Goal: Transaction & Acquisition: Purchase product/service

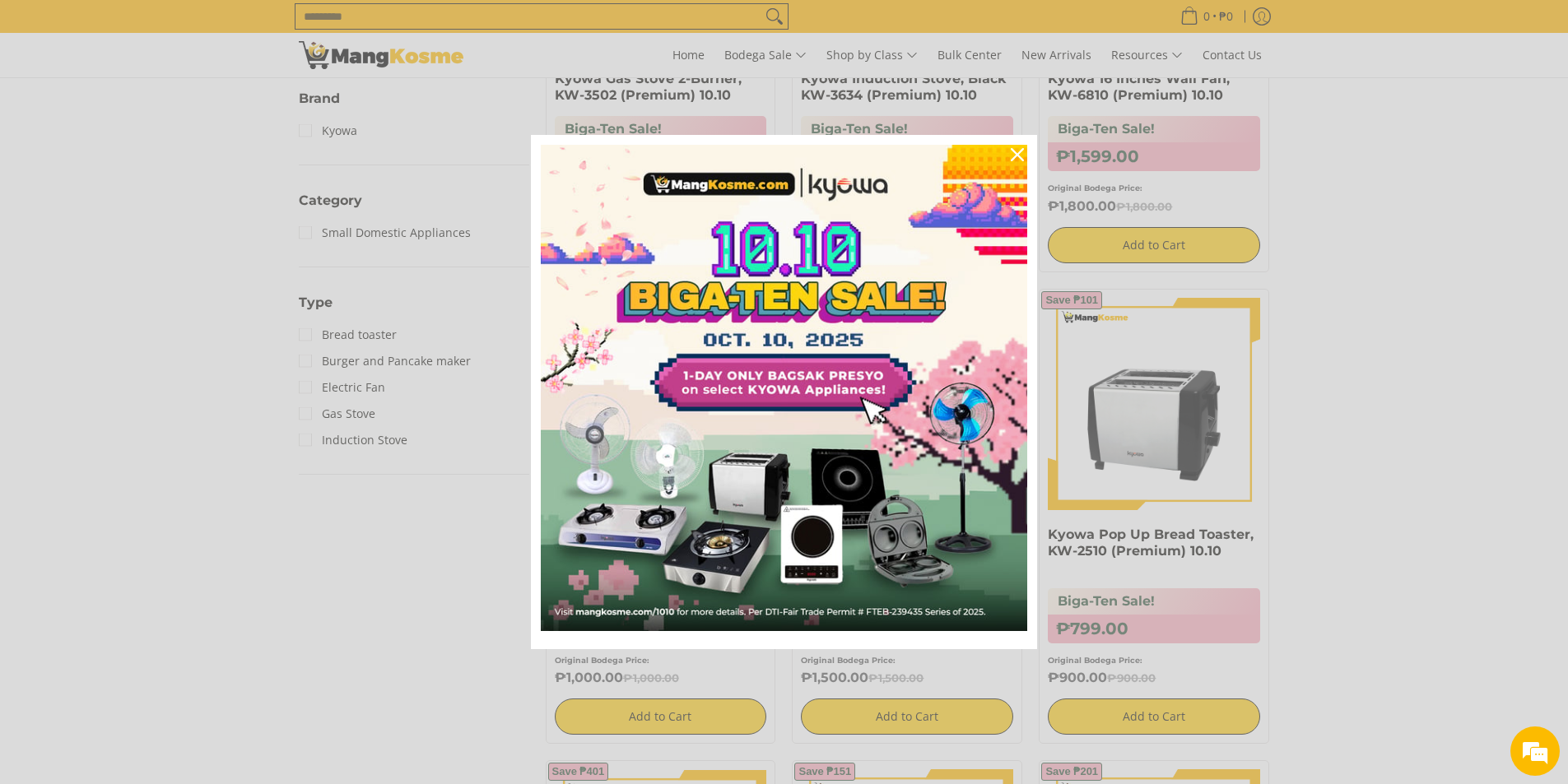
scroll to position [658, 0]
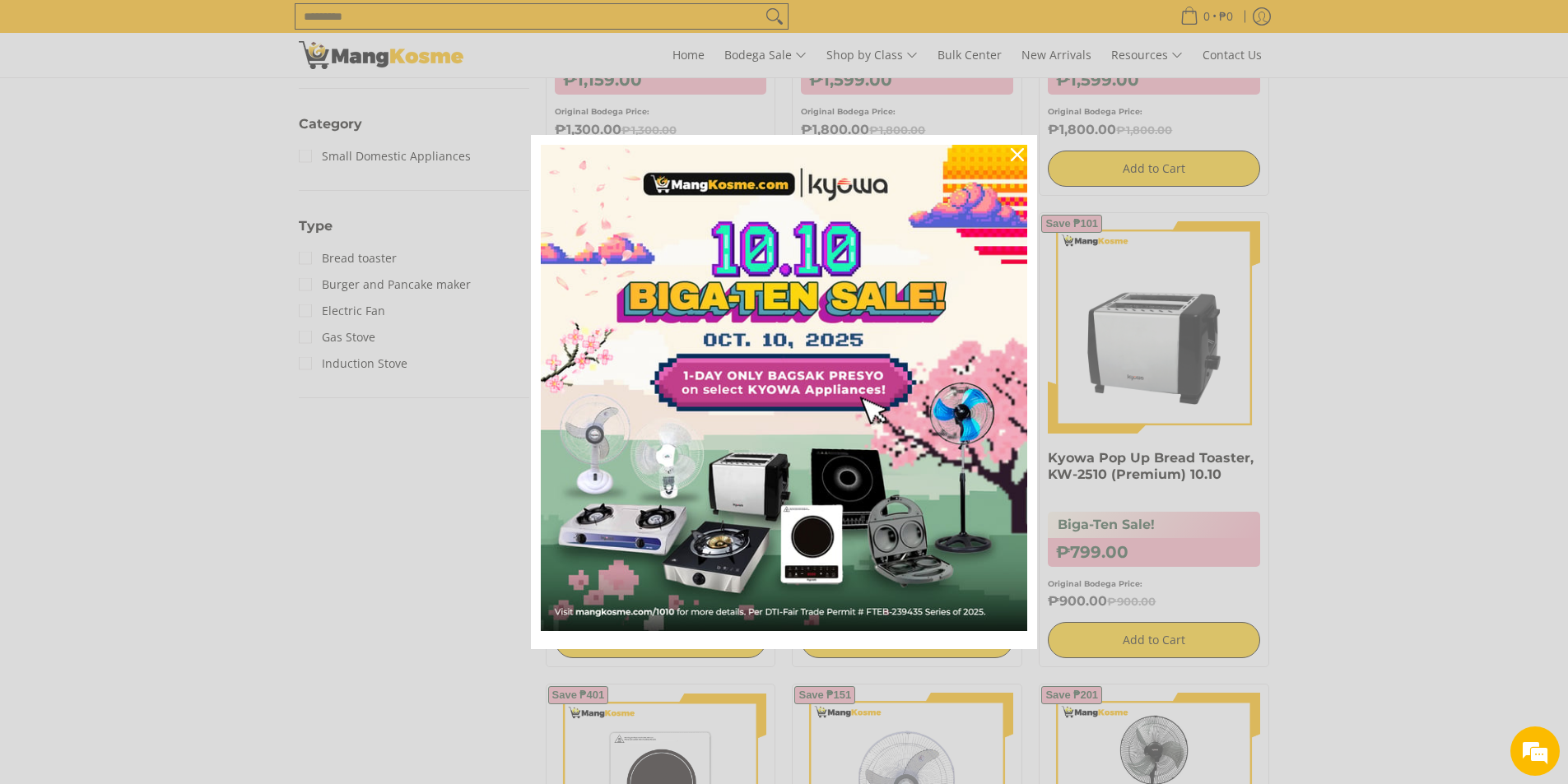
click at [317, 247] on div "Marketing offer form" at bounding box center [784, 392] width 1568 height 784
click at [1018, 151] on icon "close icon" at bounding box center [1017, 154] width 14 height 14
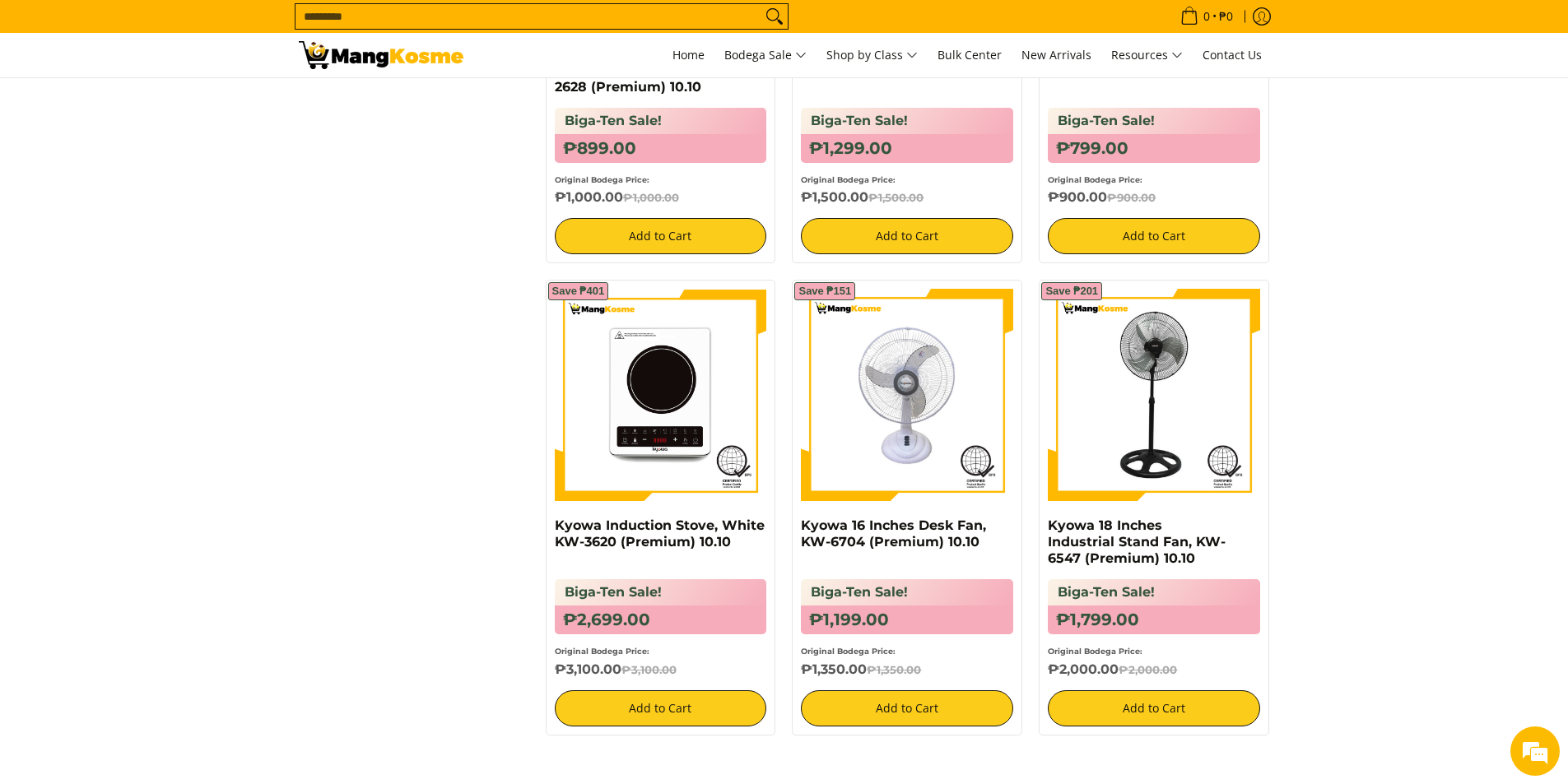
scroll to position [208, 0]
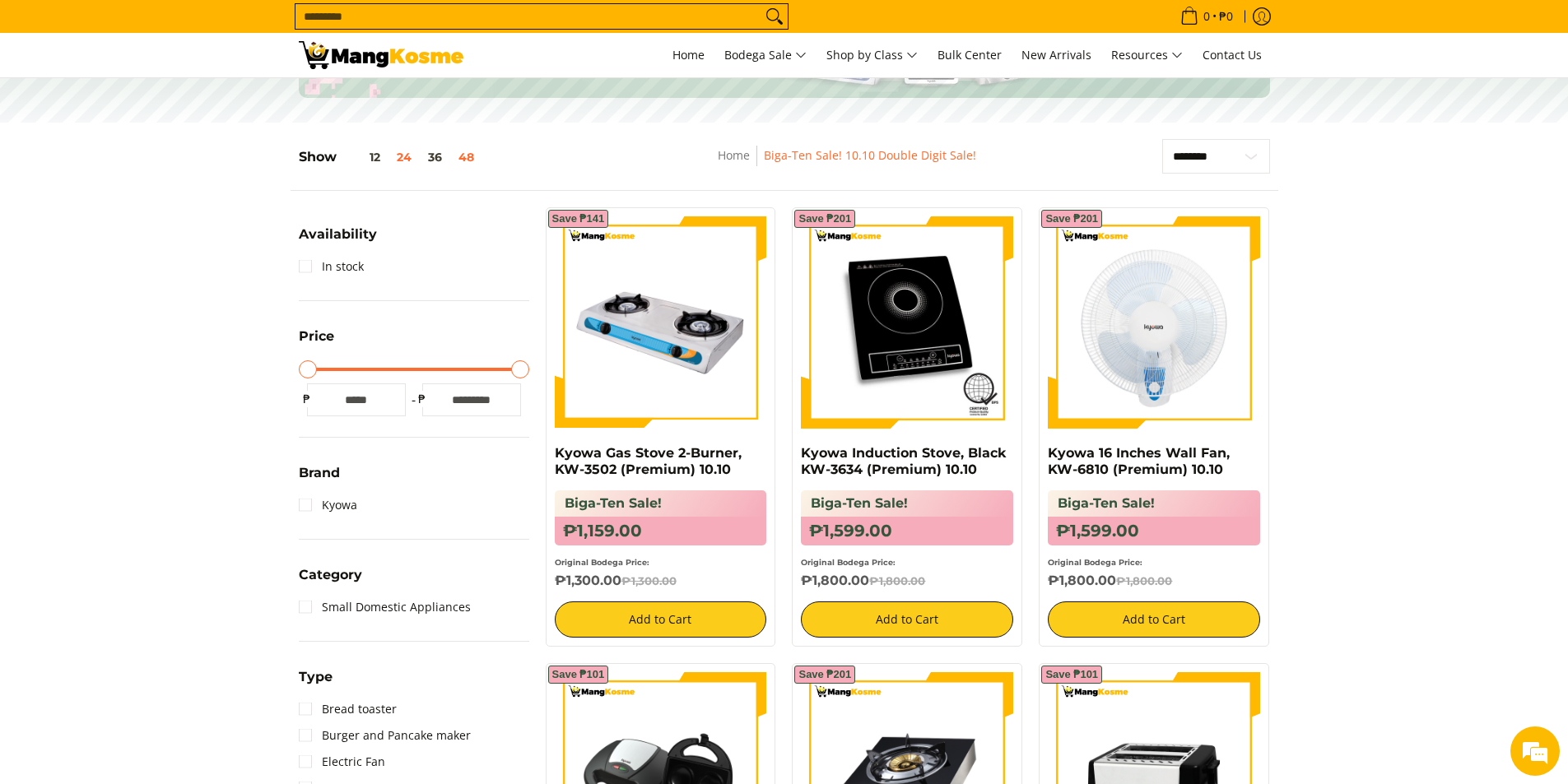
click at [458, 157] on button "48" at bounding box center [466, 157] width 32 height 14
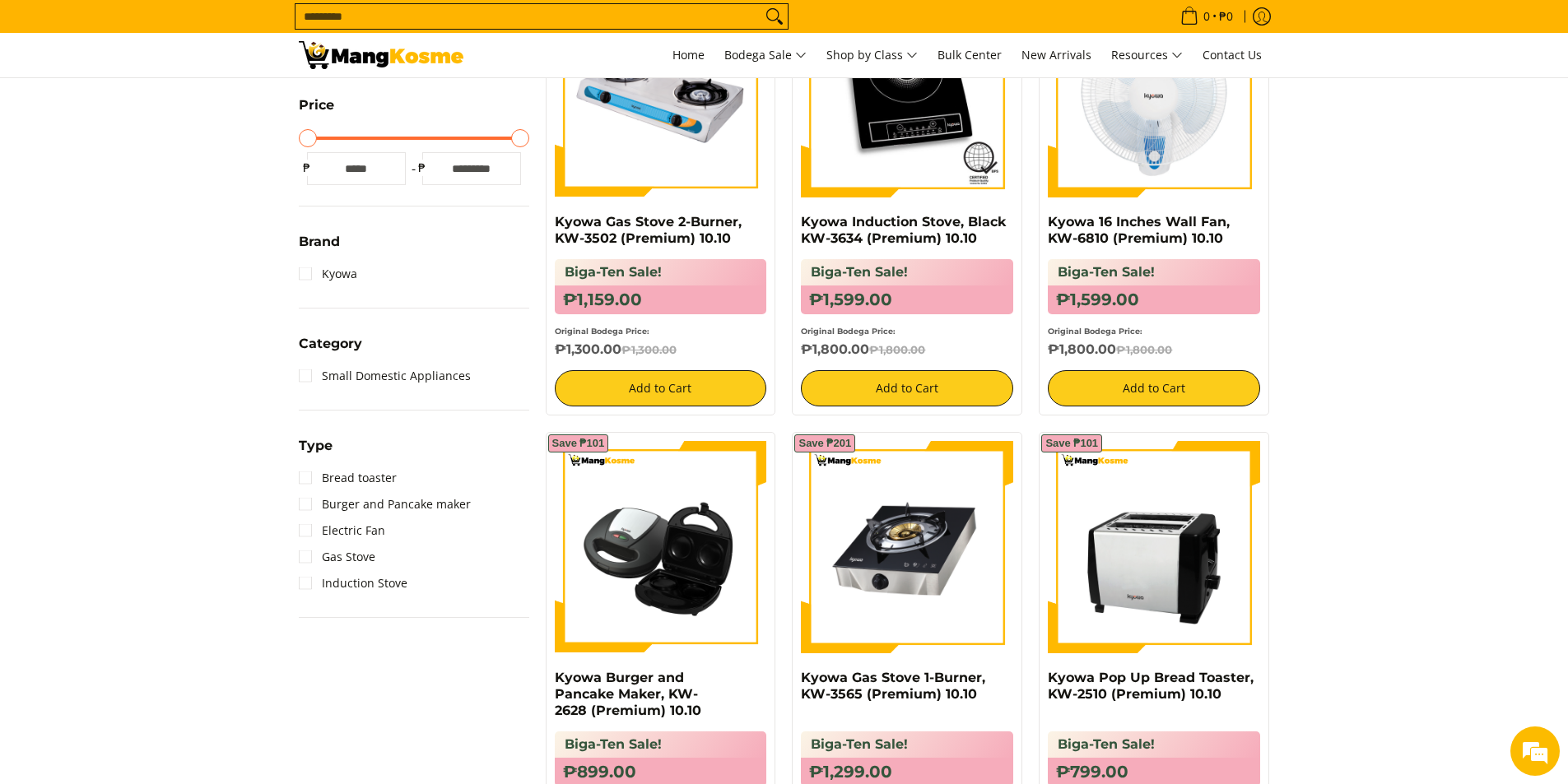
scroll to position [219, 0]
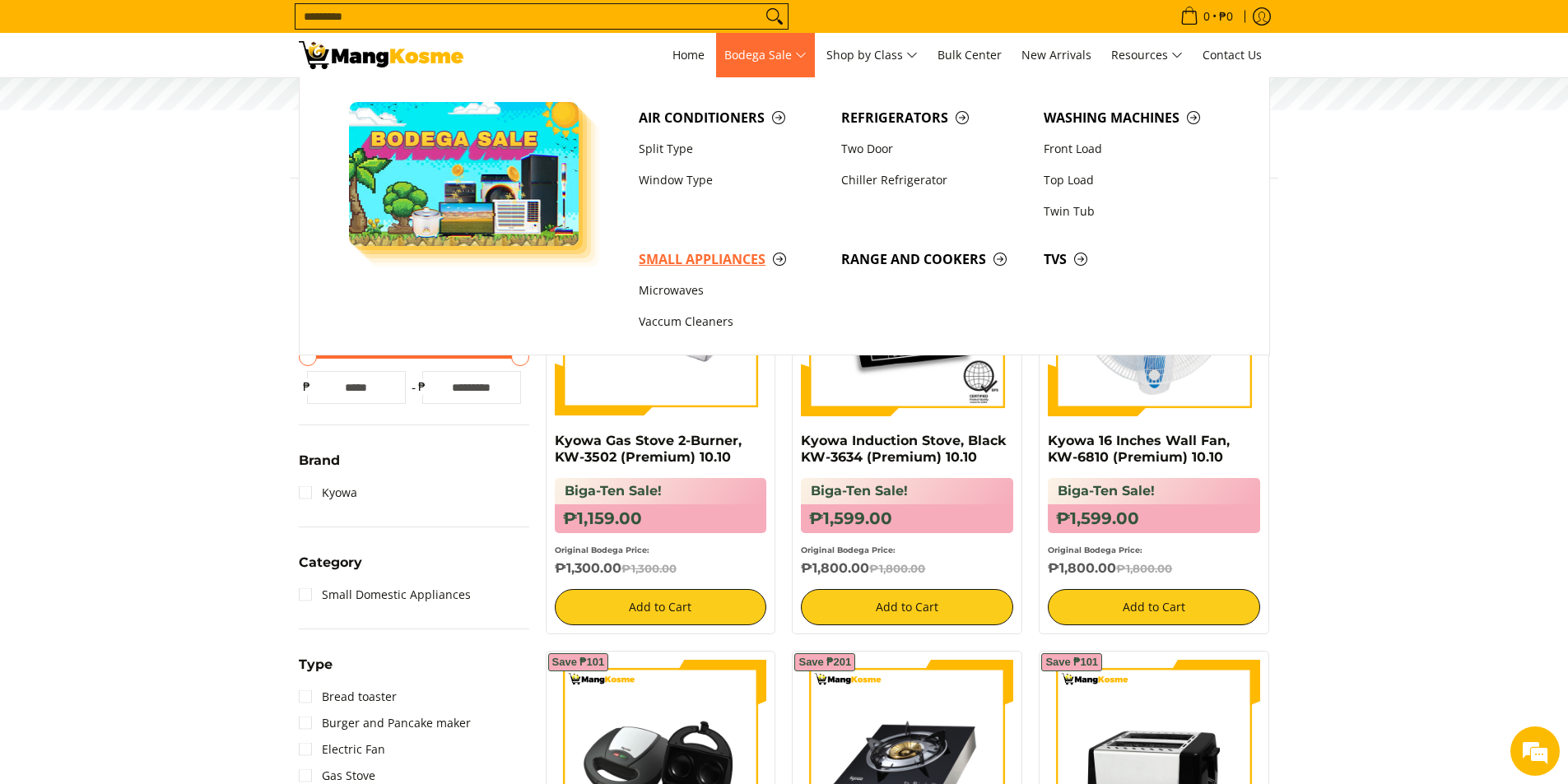
click at [746, 259] on span "Small Appliances" at bounding box center [731, 259] width 186 height 20
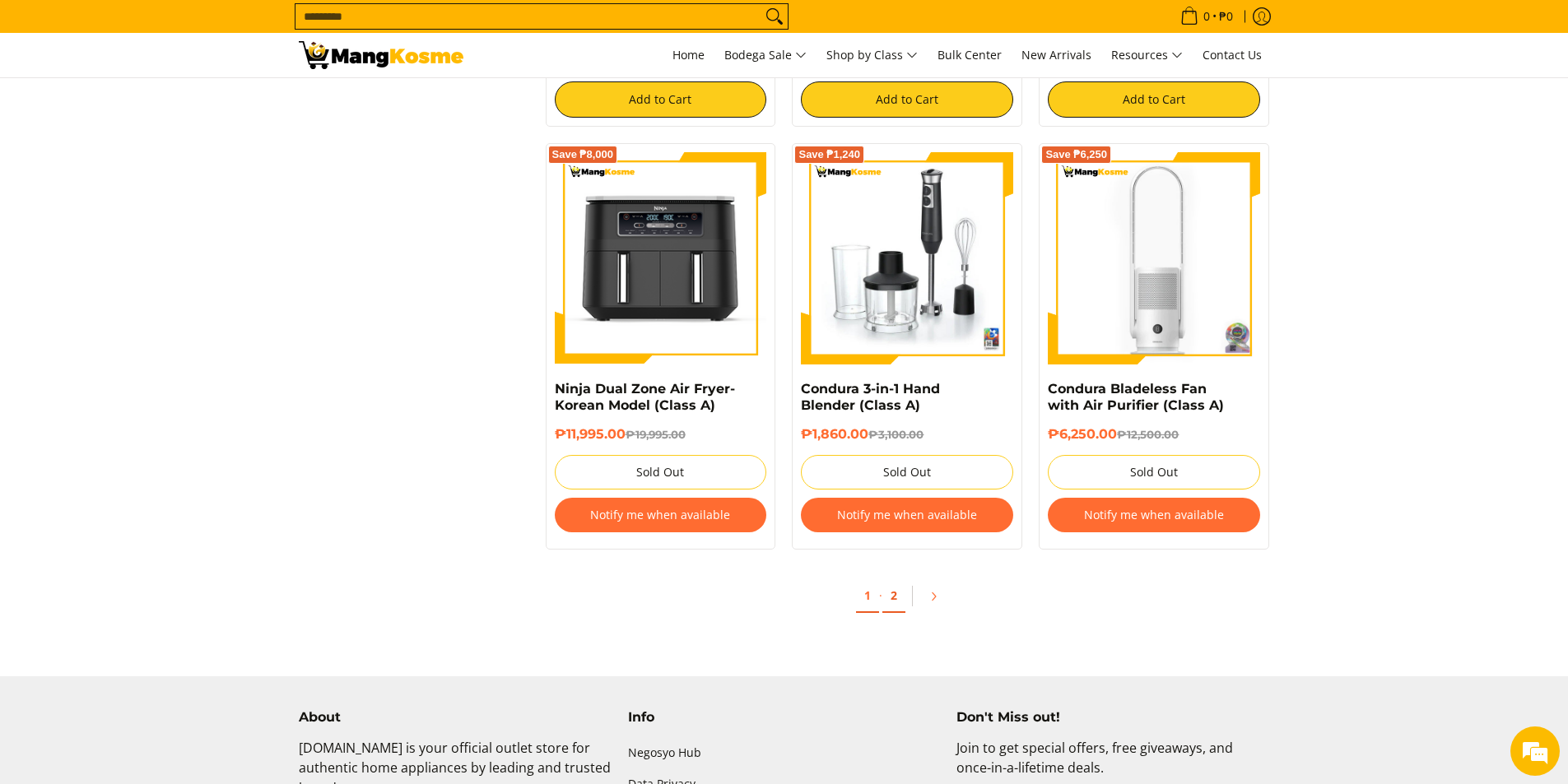
click at [899, 602] on link "2" at bounding box center [894, 596] width 23 height 34
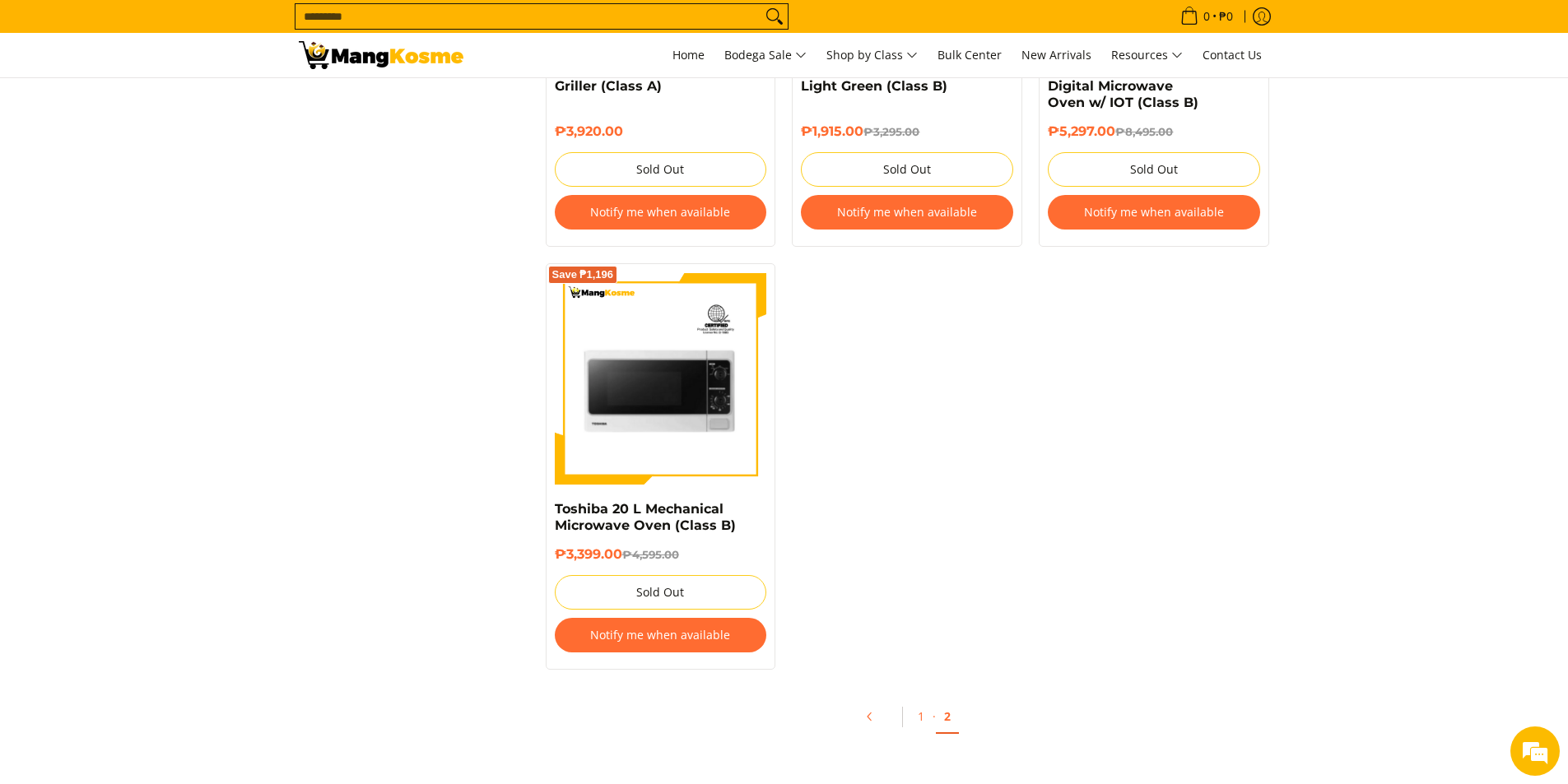
scroll to position [5922, 0]
